Goal: Find specific page/section: Find specific page/section

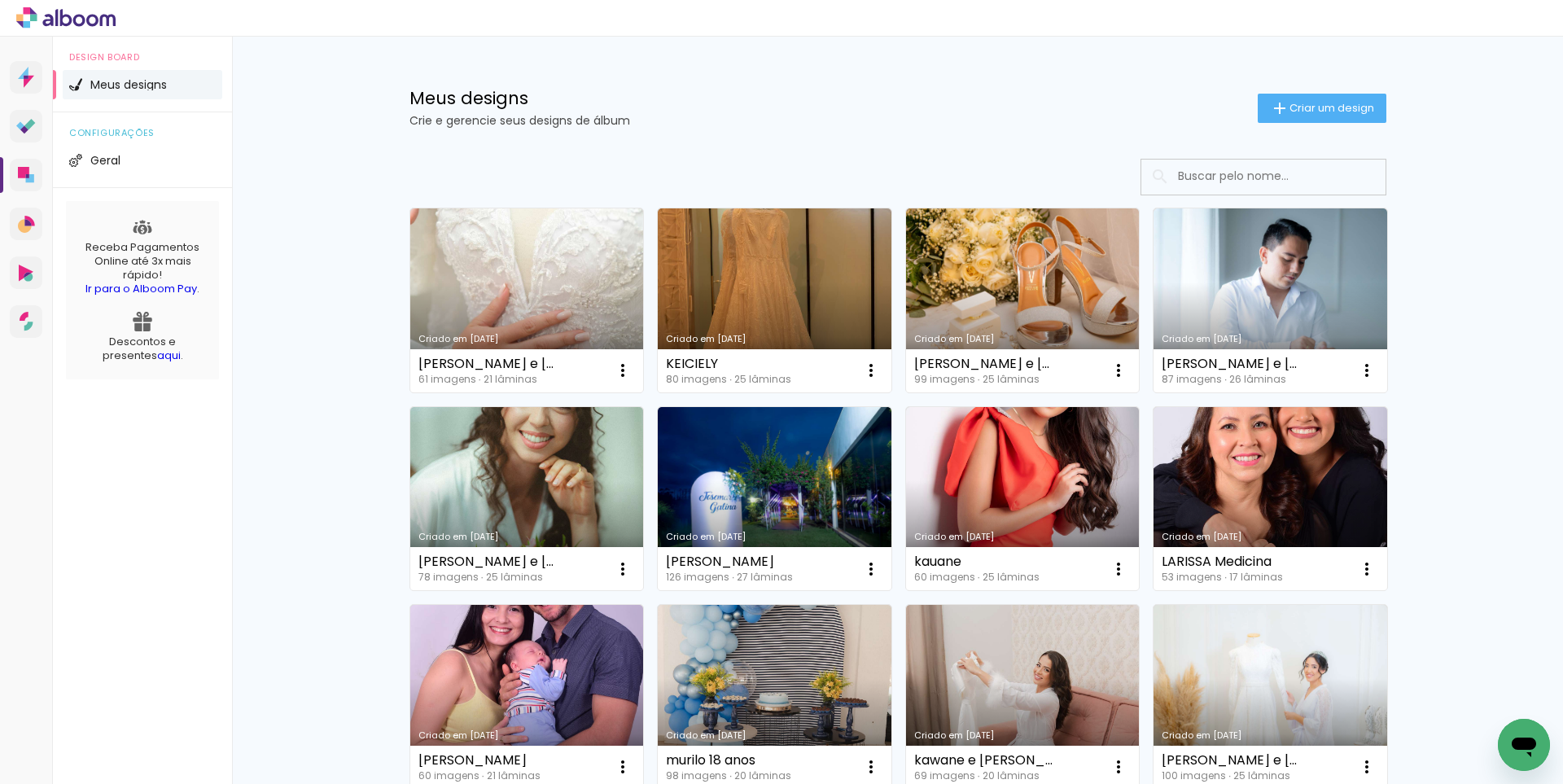
click at [1236, 173] on input at bounding box center [1286, 176] width 233 height 34
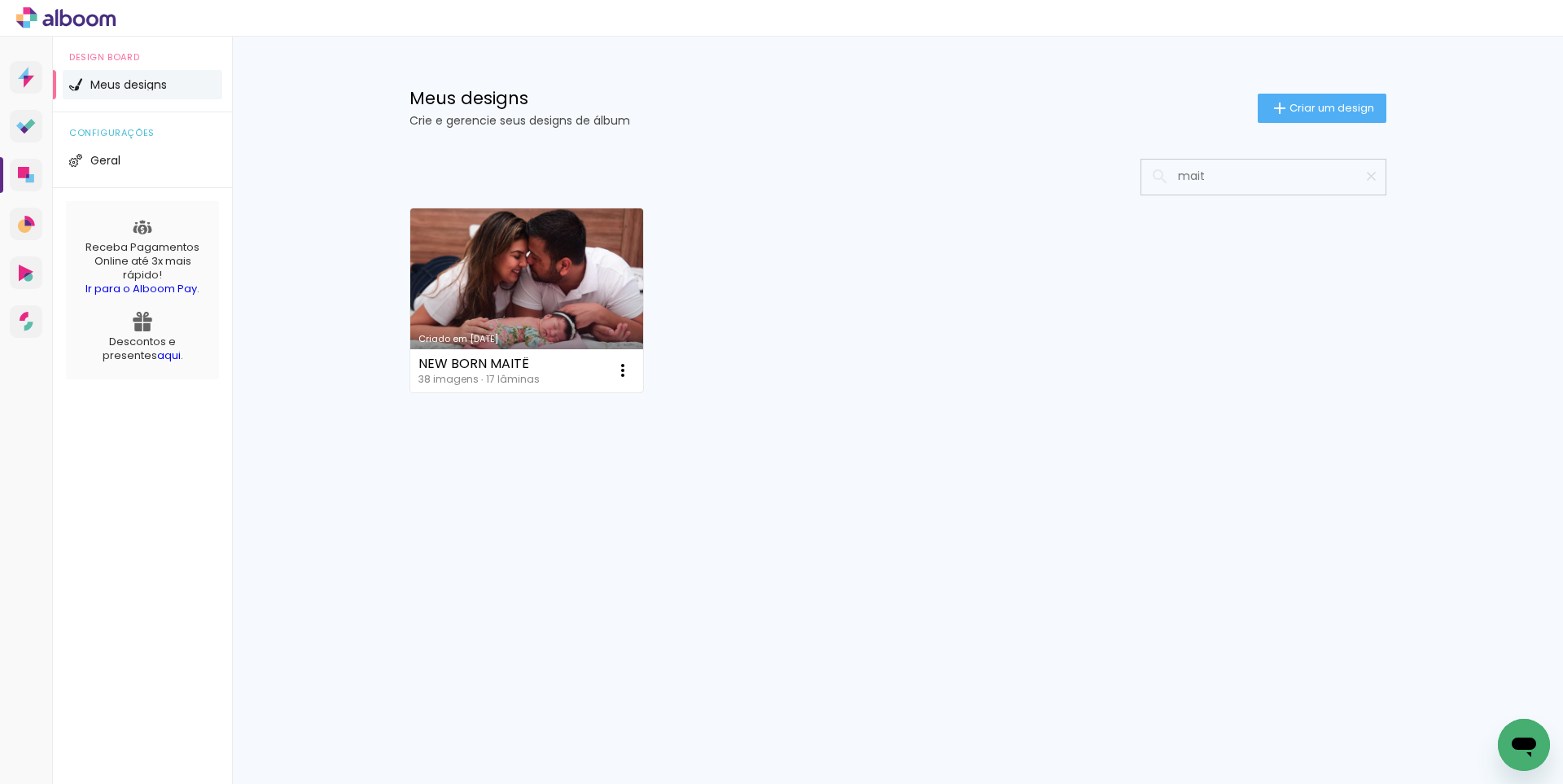
type input "mait"
type paper-input "mait"
click at [483, 294] on link "Criado em [DATE]" at bounding box center [527, 300] width 233 height 184
